Goal: Information Seeking & Learning: Learn about a topic

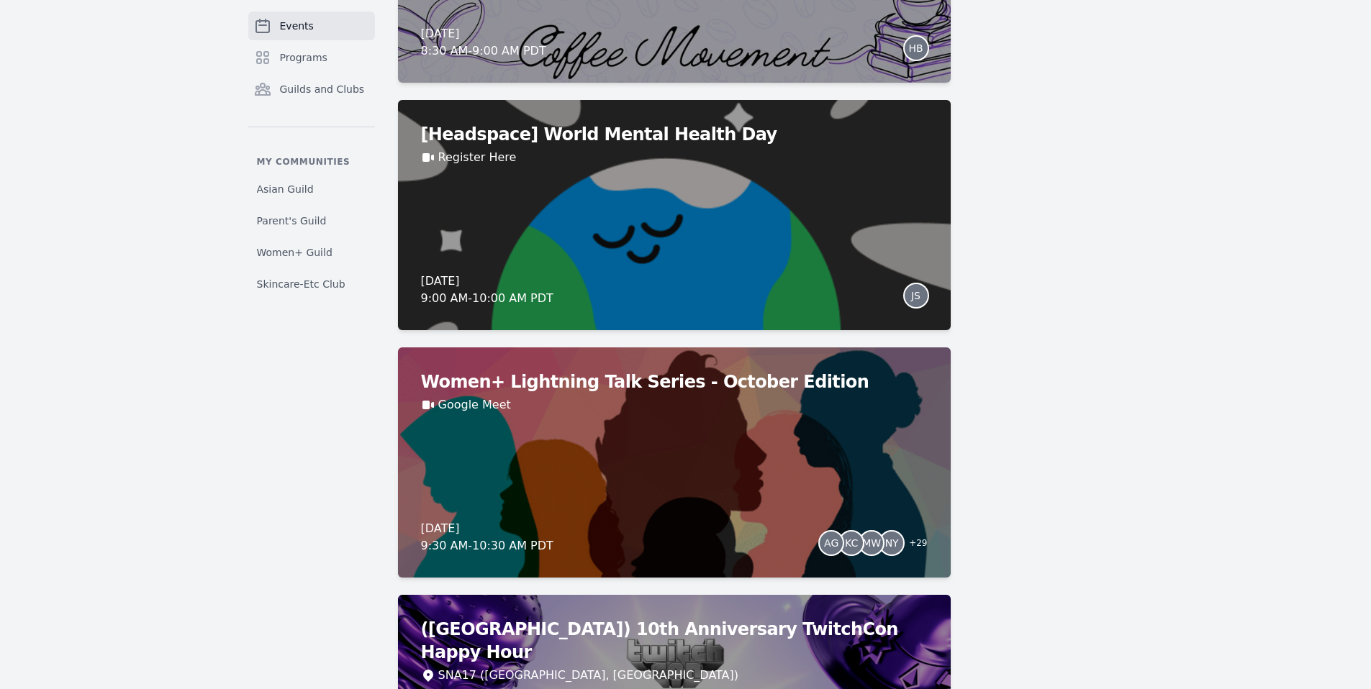
scroll to position [3998, 0]
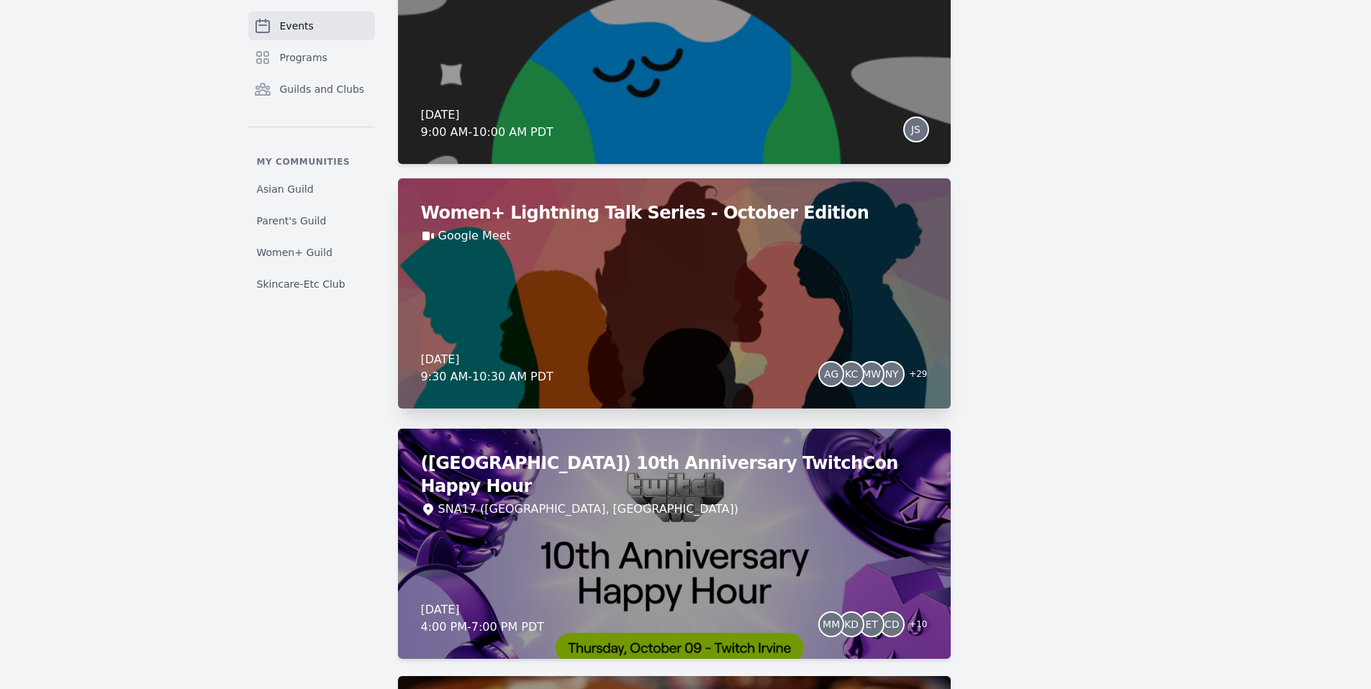
click at [615, 218] on h2 "Women+ Lightning Talk Series - October Edition" at bounding box center [674, 213] width 507 height 23
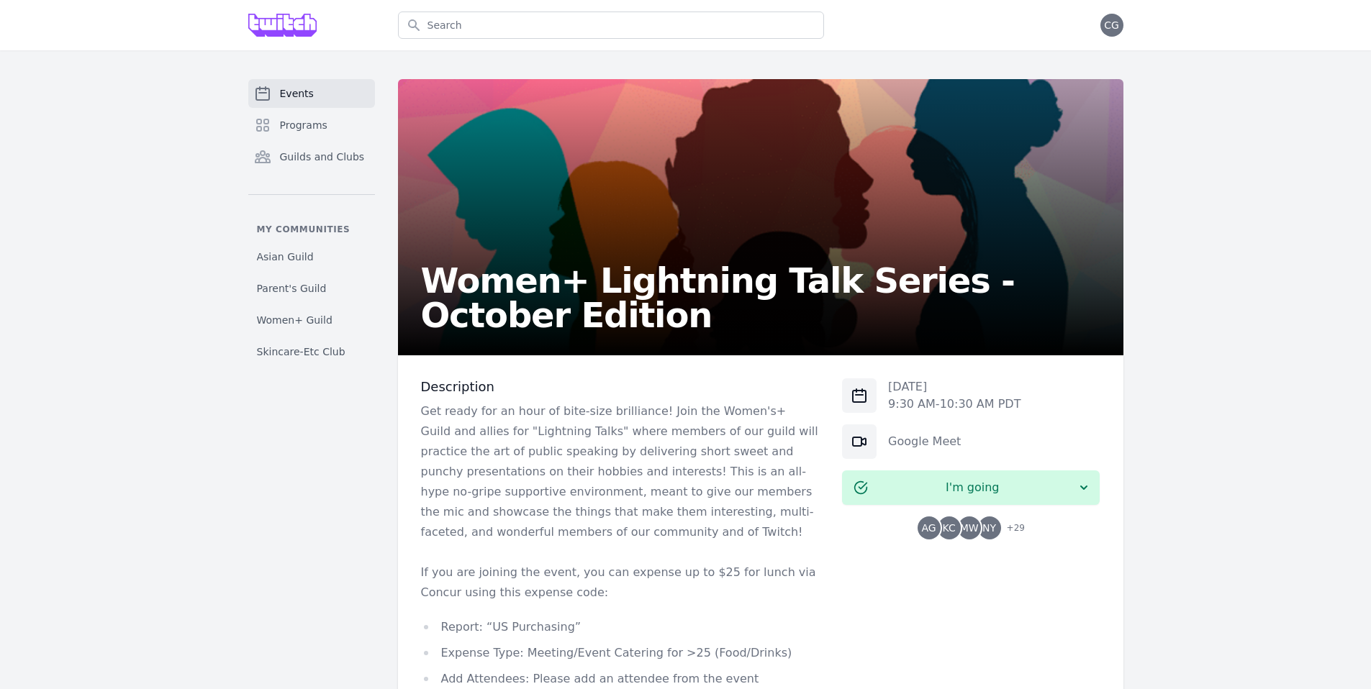
scroll to position [197, 0]
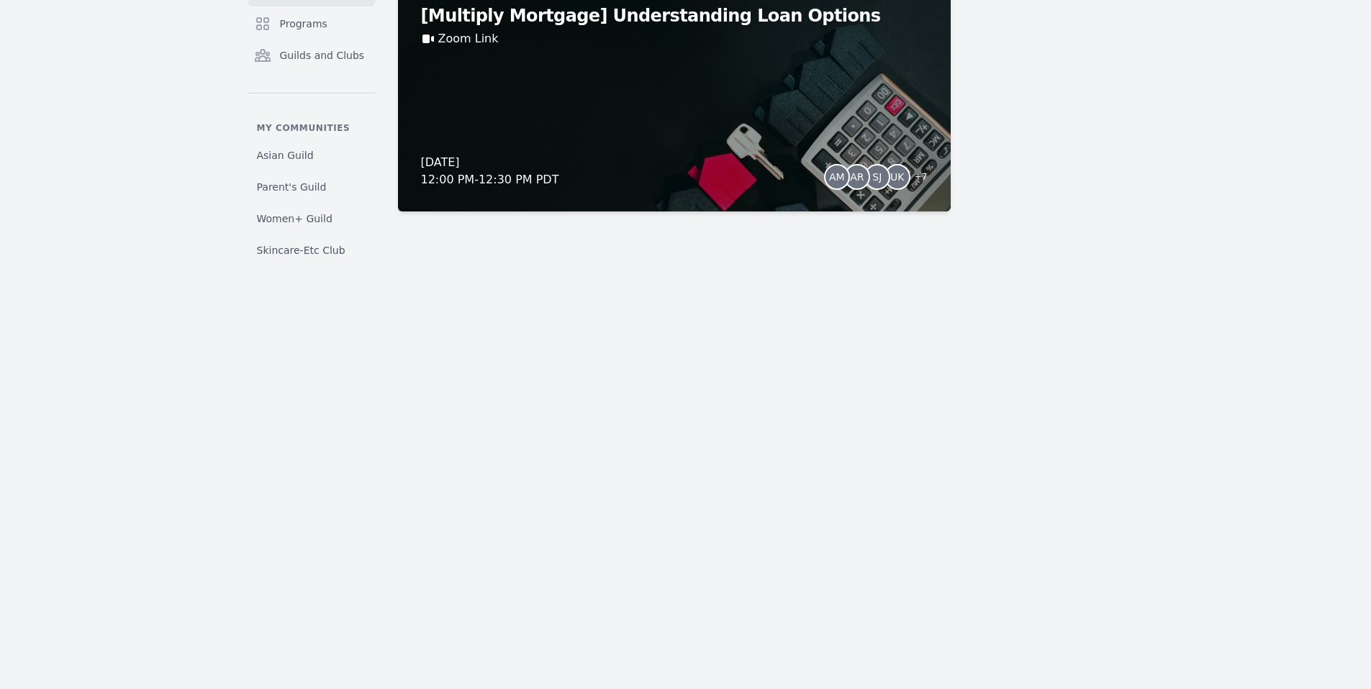
scroll to position [11846, 0]
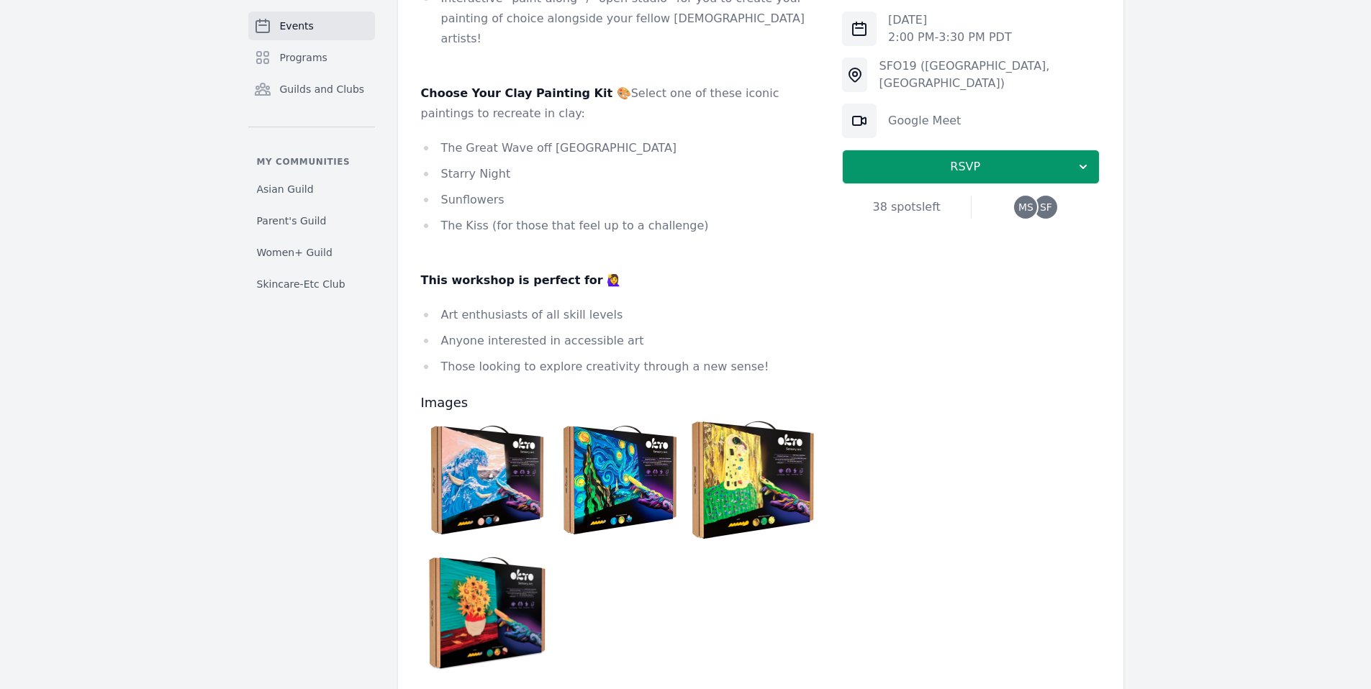
scroll to position [395, 0]
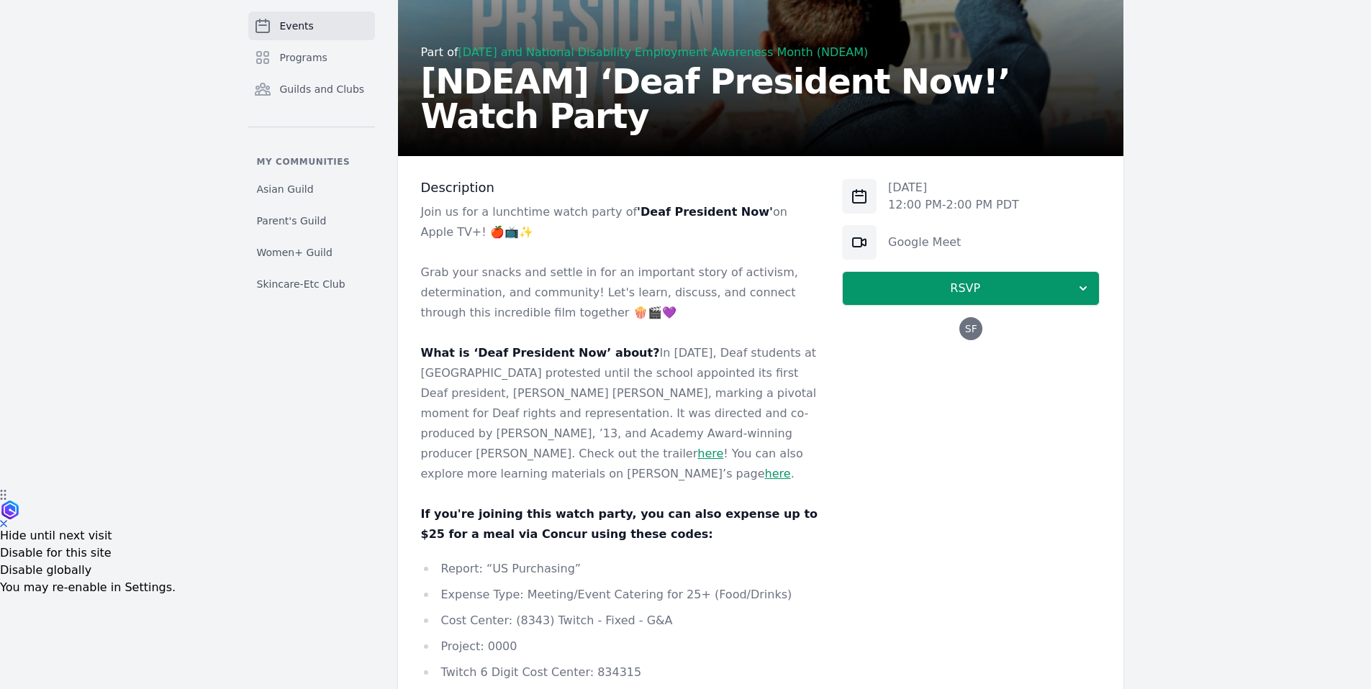
scroll to position [190, 0]
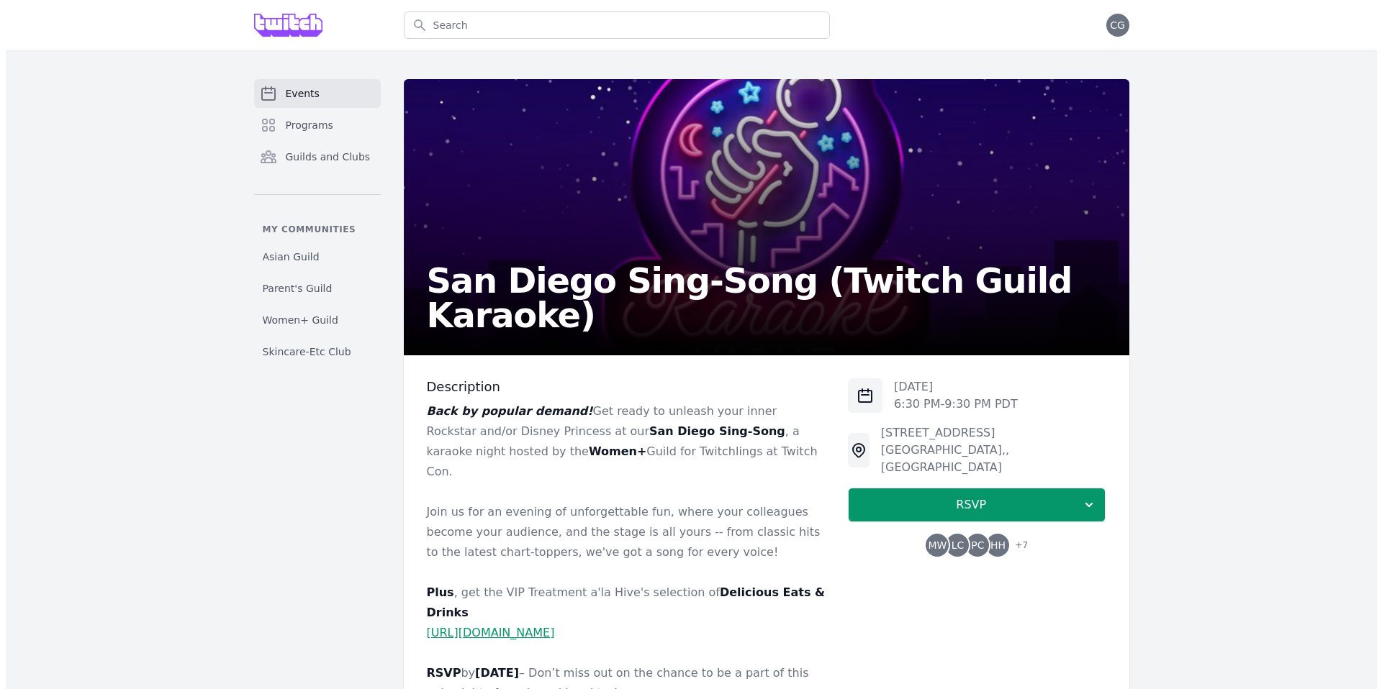
scroll to position [178, 0]
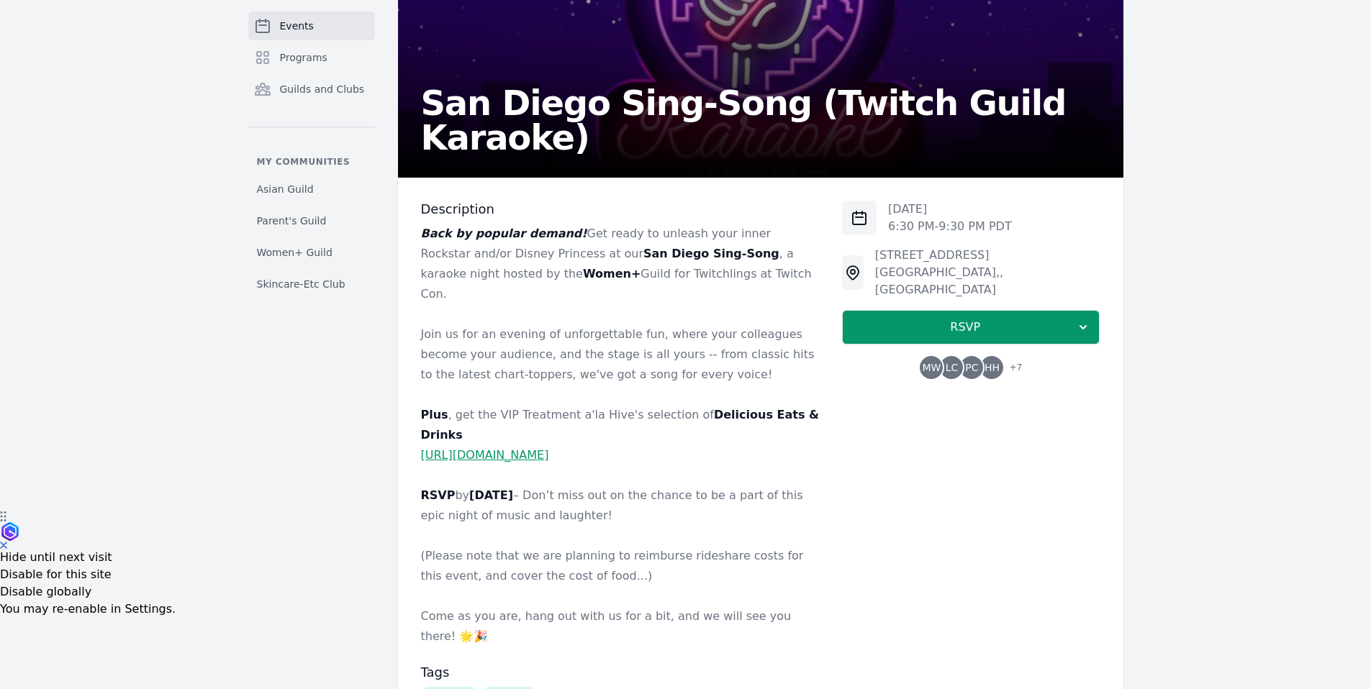
click at [1002, 356] on span "HH" at bounding box center [991, 367] width 23 height 23
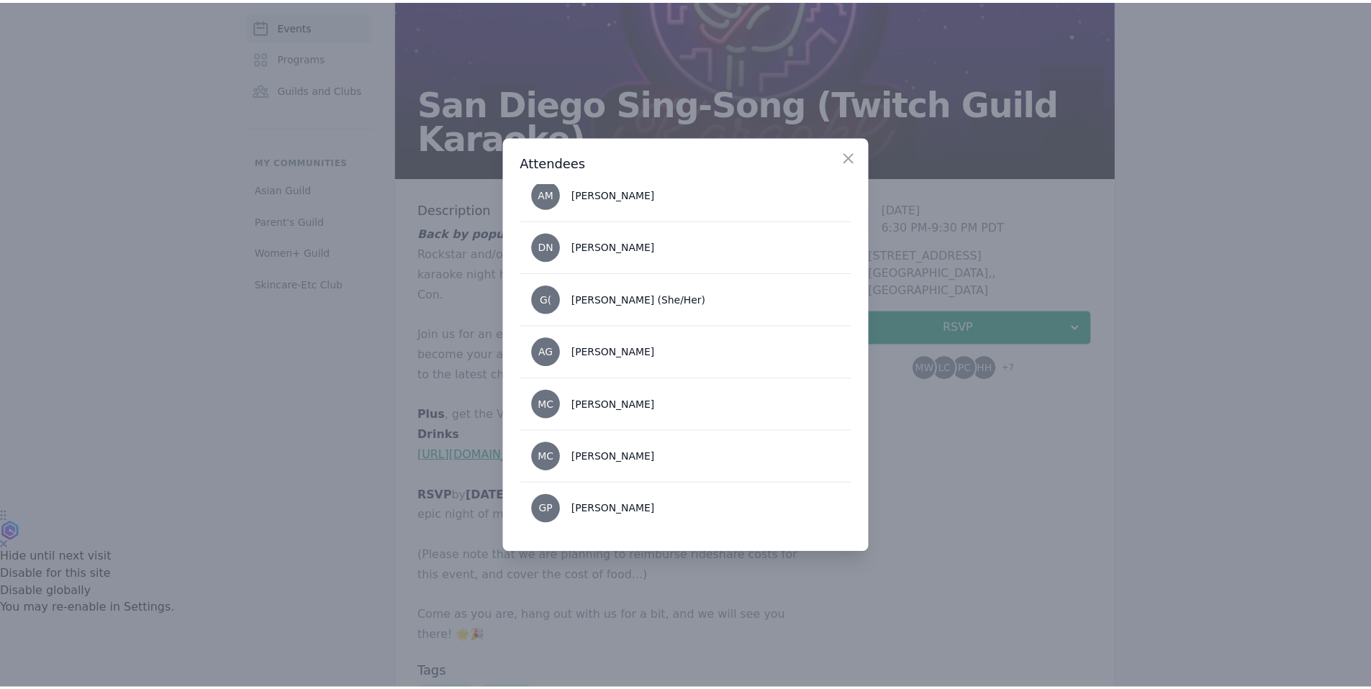
scroll to position [0, 0]
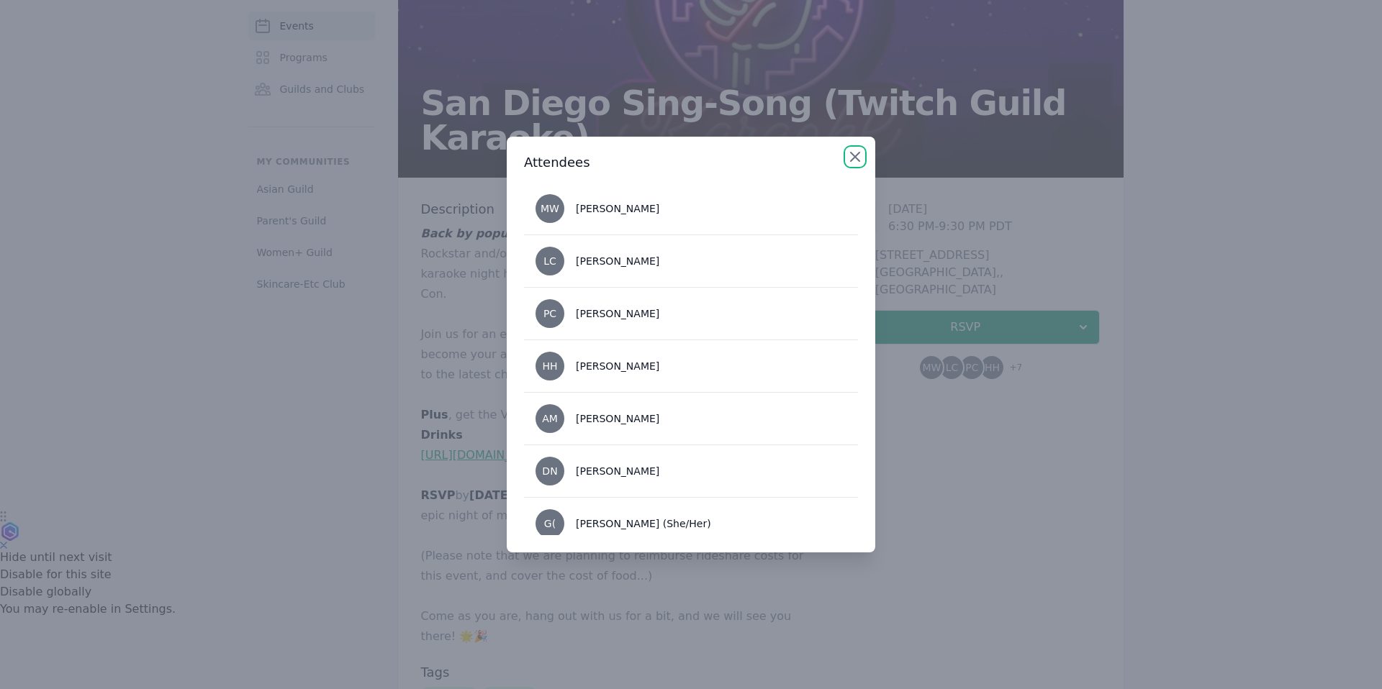
click at [857, 150] on icon "button" at bounding box center [854, 156] width 17 height 17
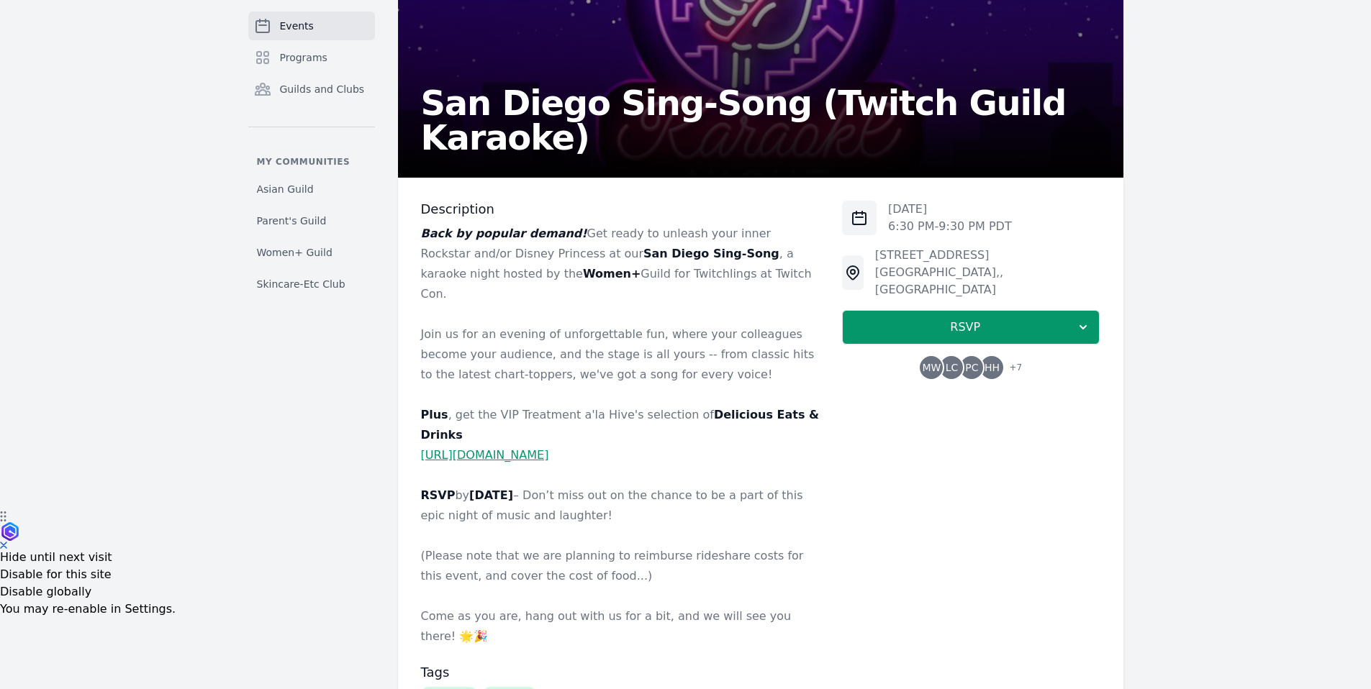
scroll to position [186, 0]
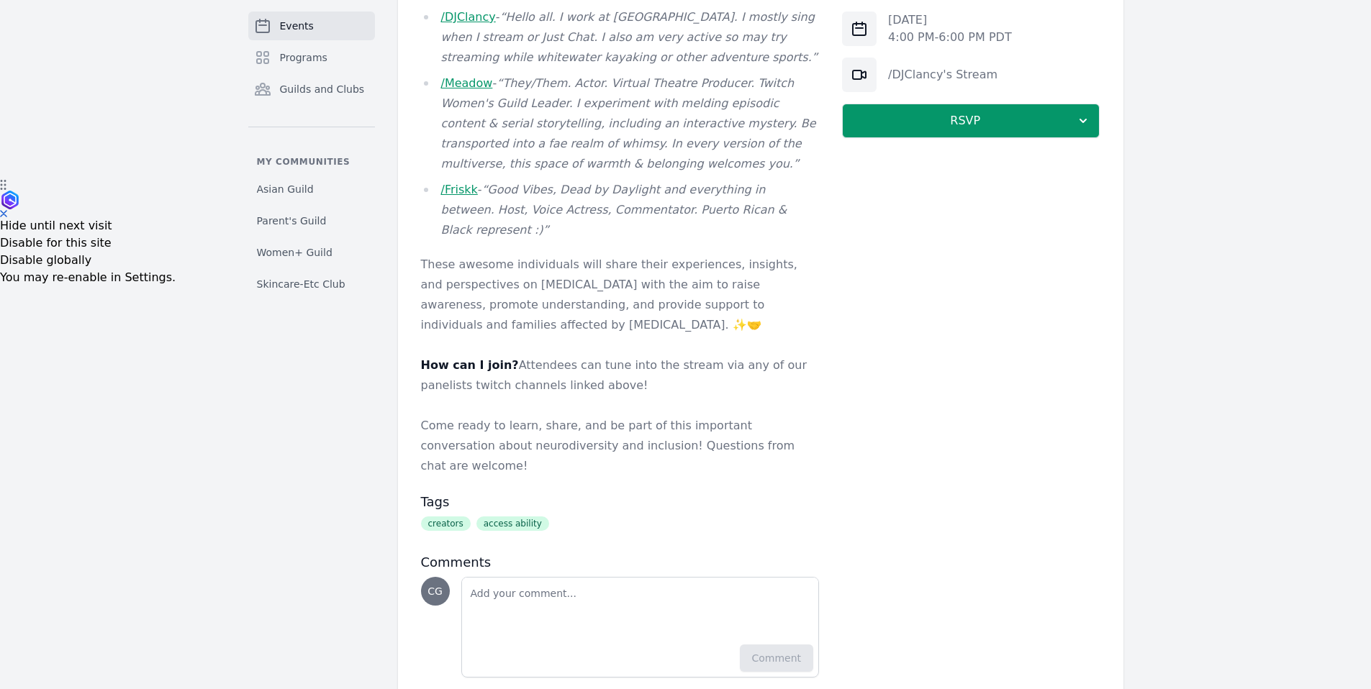
scroll to position [205, 0]
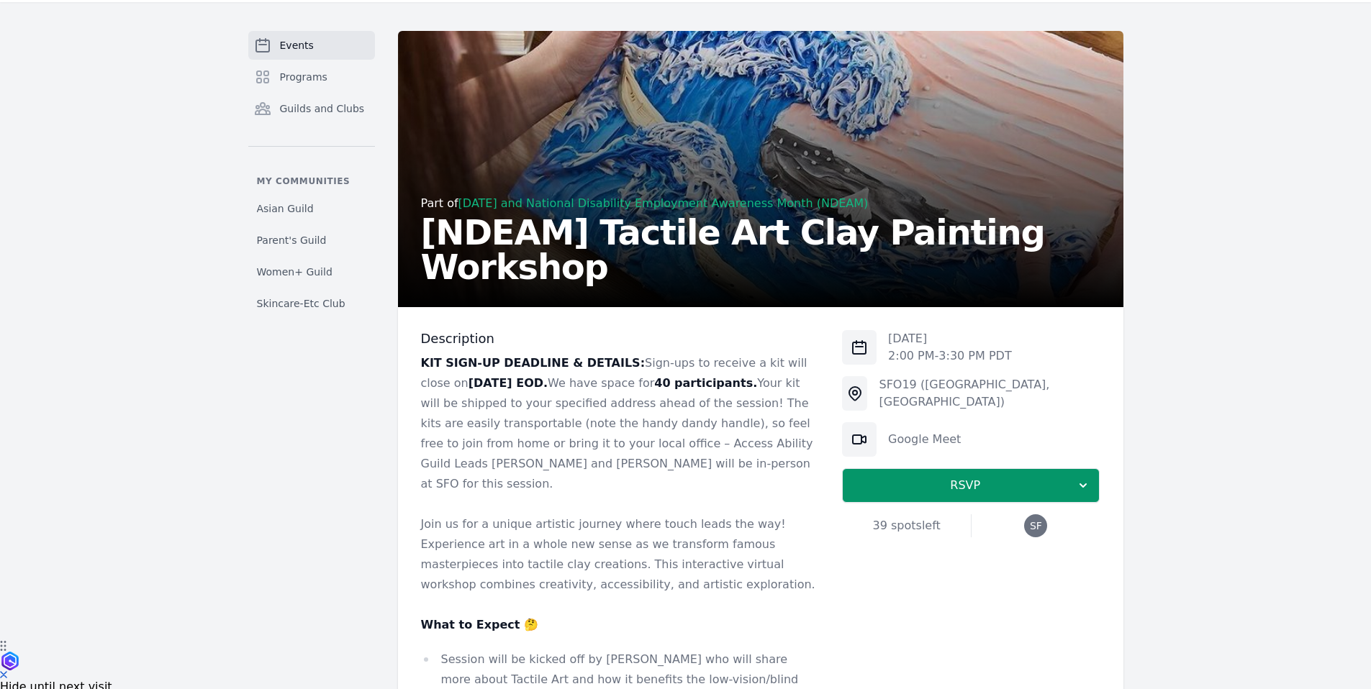
scroll to position [248, 0]
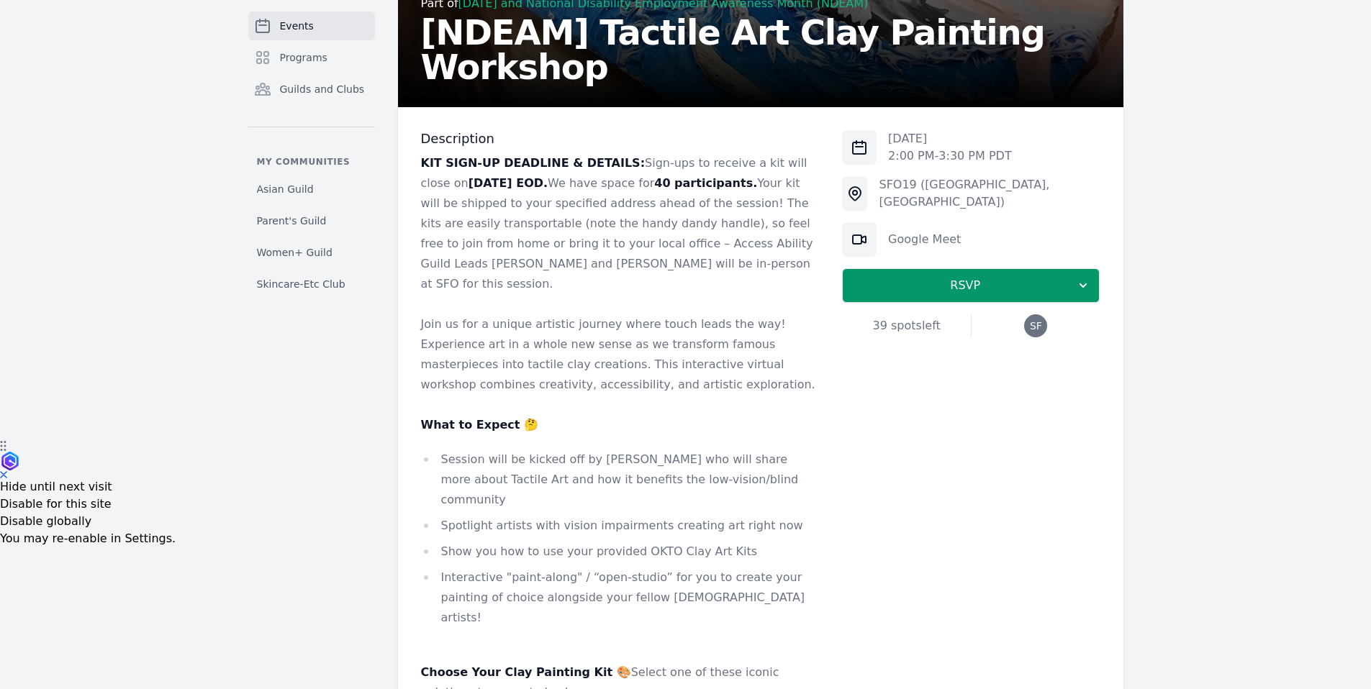
click at [1028, 330] on span "SF" at bounding box center [1035, 326] width 23 height 23
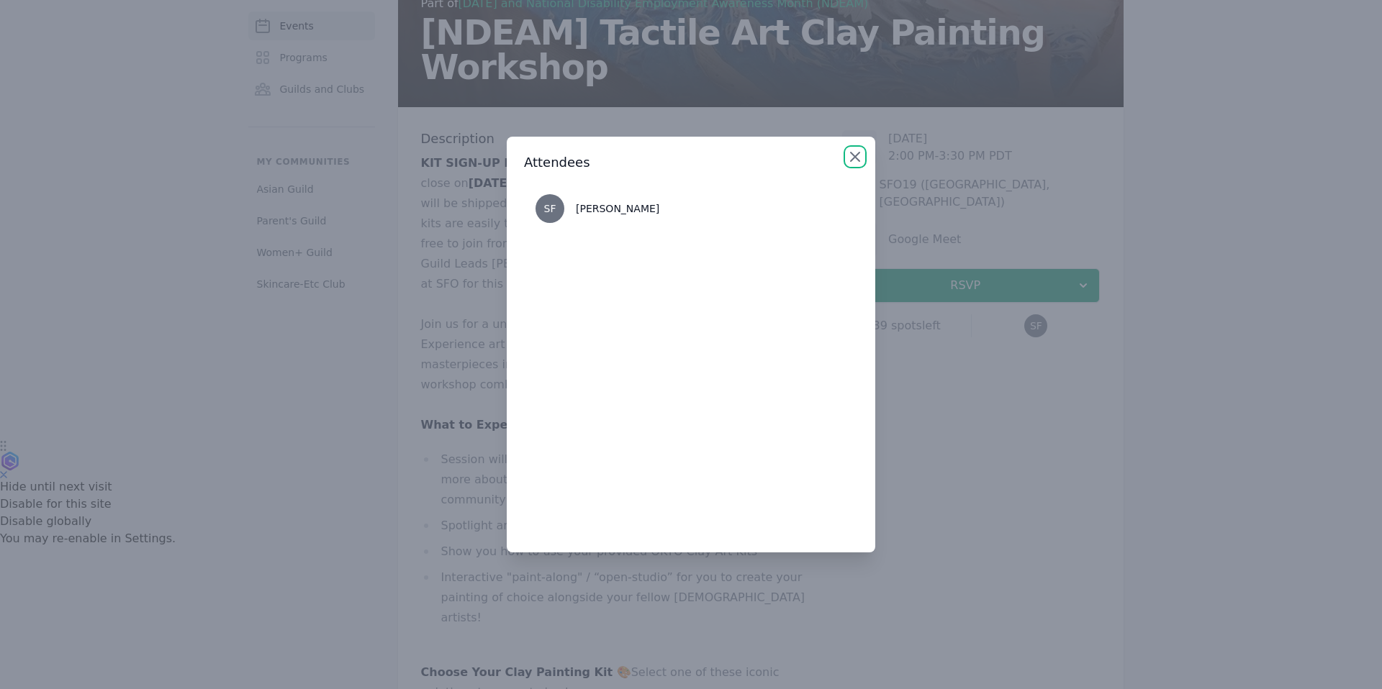
click at [861, 157] on icon "button" at bounding box center [854, 156] width 17 height 17
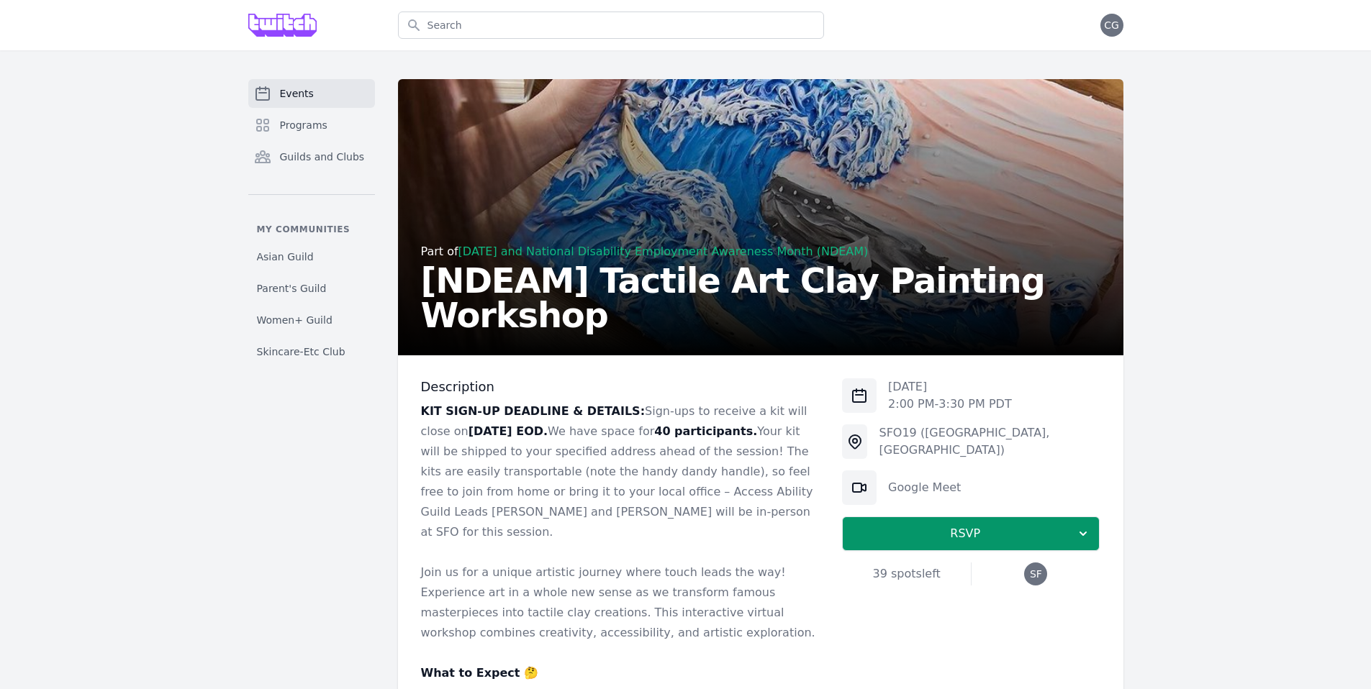
scroll to position [347, 0]
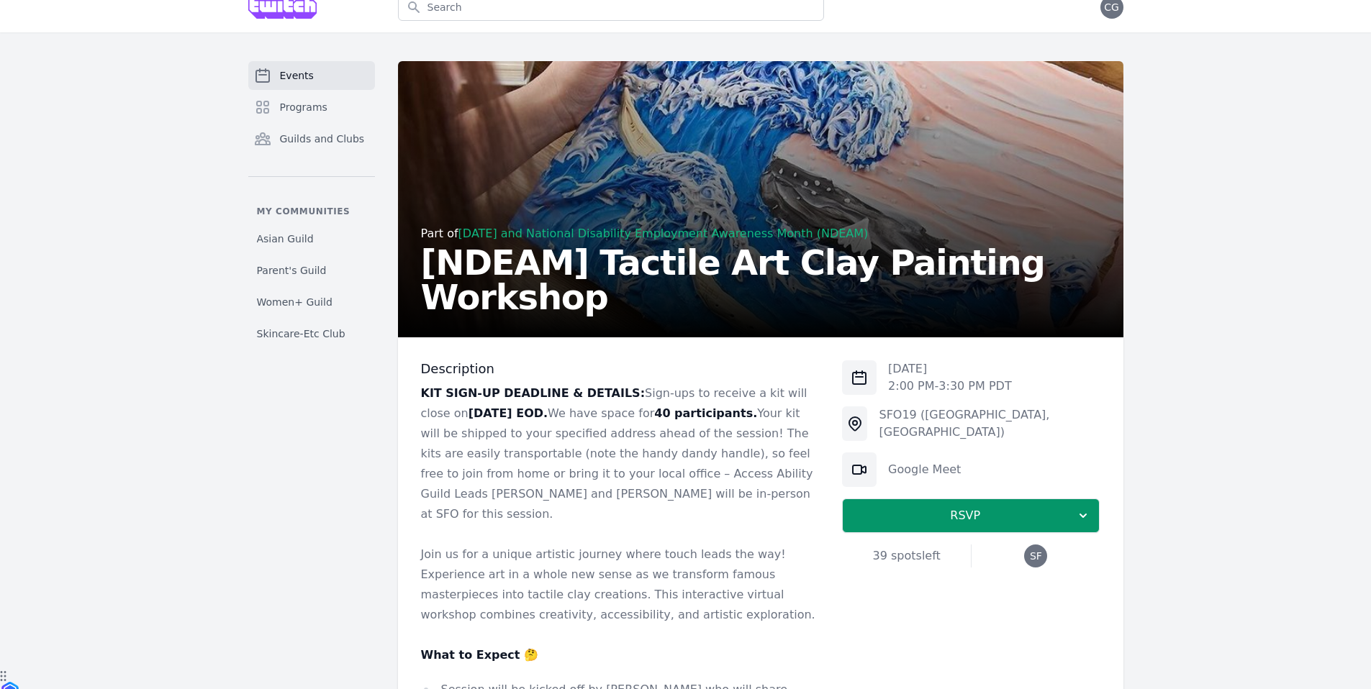
scroll to position [266, 0]
